Goal: Check status: Check status

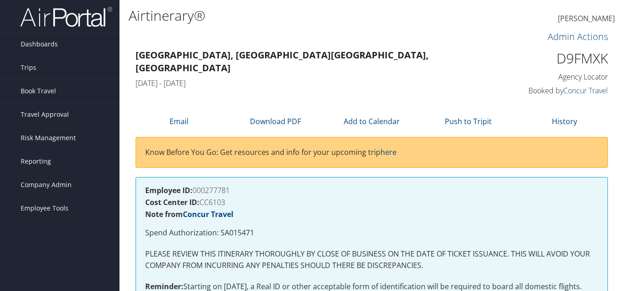
scroll to position [597, 0]
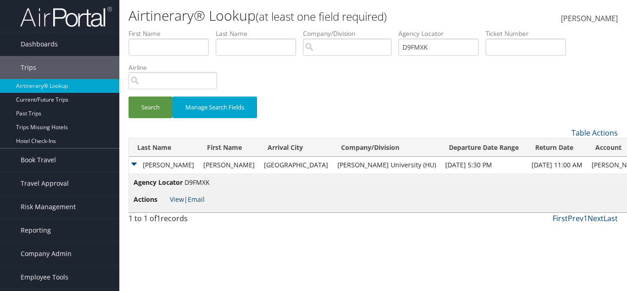
click at [430, 40] on input "D9FMXK" at bounding box center [439, 47] width 80 height 17
type input "="
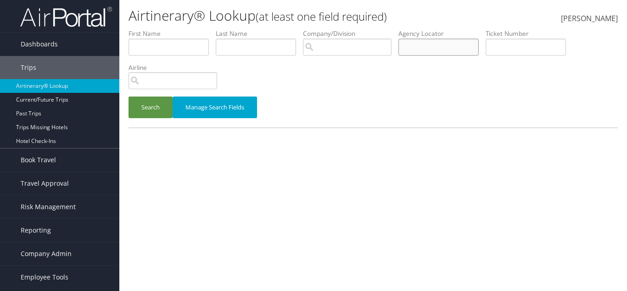
click at [458, 46] on input "text" at bounding box center [439, 47] width 80 height 17
paste input "CSC1N9"
type input "CSC1N9"
click at [153, 110] on button "Search" at bounding box center [151, 107] width 44 height 22
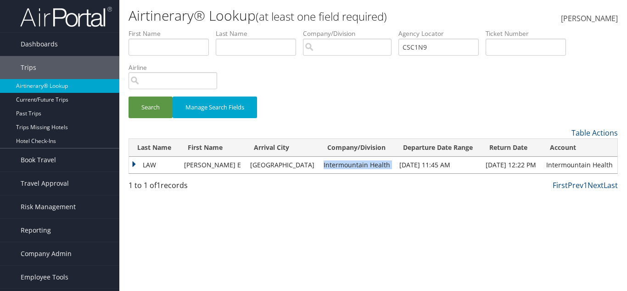
drag, startPoint x: 299, startPoint y: 164, endPoint x: 370, endPoint y: 158, distance: 71.0
click at [370, 158] on tr "LAW [PERSON_NAME] E [GEOGRAPHIC_DATA] Health [DATE] 11:45 AM [DATE] 12:22 PM In…" at bounding box center [373, 165] width 489 height 17
copy td "Intermountain Health"
click at [161, 168] on td "LAW" at bounding box center [154, 165] width 51 height 17
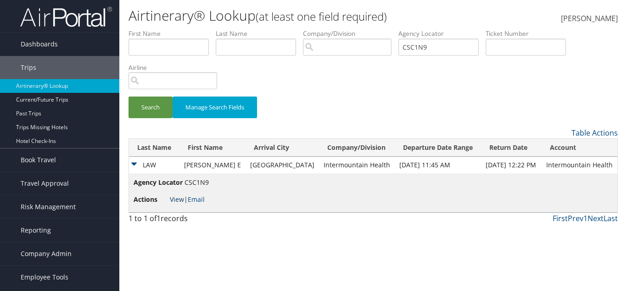
click at [177, 198] on link "View" at bounding box center [177, 199] width 14 height 9
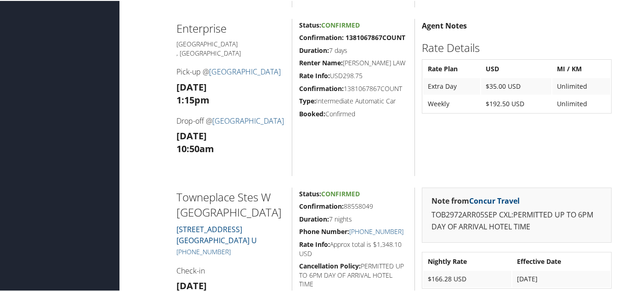
scroll to position [597, 0]
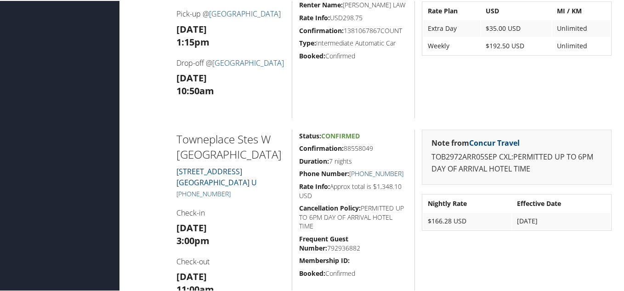
drag, startPoint x: 406, startPoint y: 161, endPoint x: 348, endPoint y: 160, distance: 57.4
click at [348, 160] on div "Status: Confirmed Confirmation: 88558049 Duration: 7 nights Phone Number: +1 (8…" at bounding box center [353, 216] width 123 height 175
copy link "+1 (801) 307-3300"
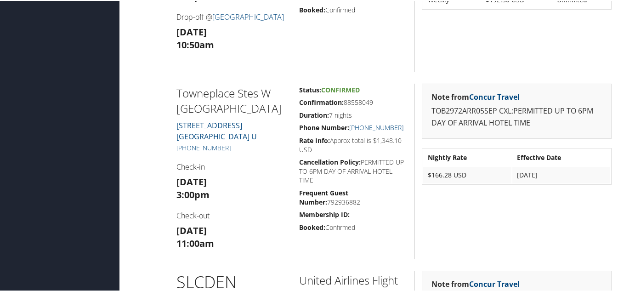
drag, startPoint x: 225, startPoint y: 216, endPoint x: 192, endPoint y: 216, distance: 33.1
click at [192, 223] on h3 "Fri 12 Sep 11:00am" at bounding box center [230, 236] width 109 height 26
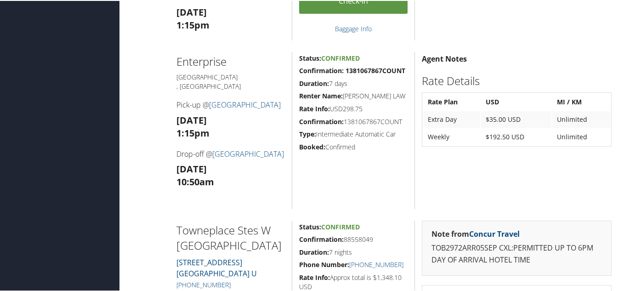
scroll to position [505, 0]
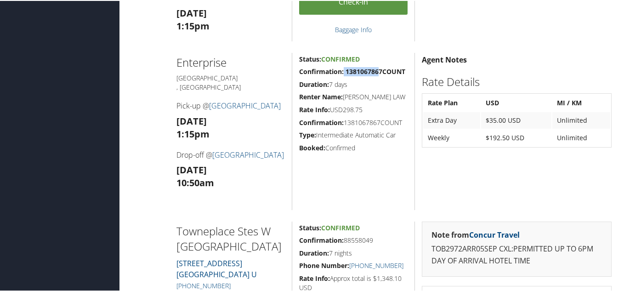
drag, startPoint x: 340, startPoint y: 60, endPoint x: 373, endPoint y: 63, distance: 32.8
click at [373, 66] on h5 "Confirmation: 1381067867COUNT" at bounding box center [353, 70] width 108 height 9
